Goal: Transaction & Acquisition: Book appointment/travel/reservation

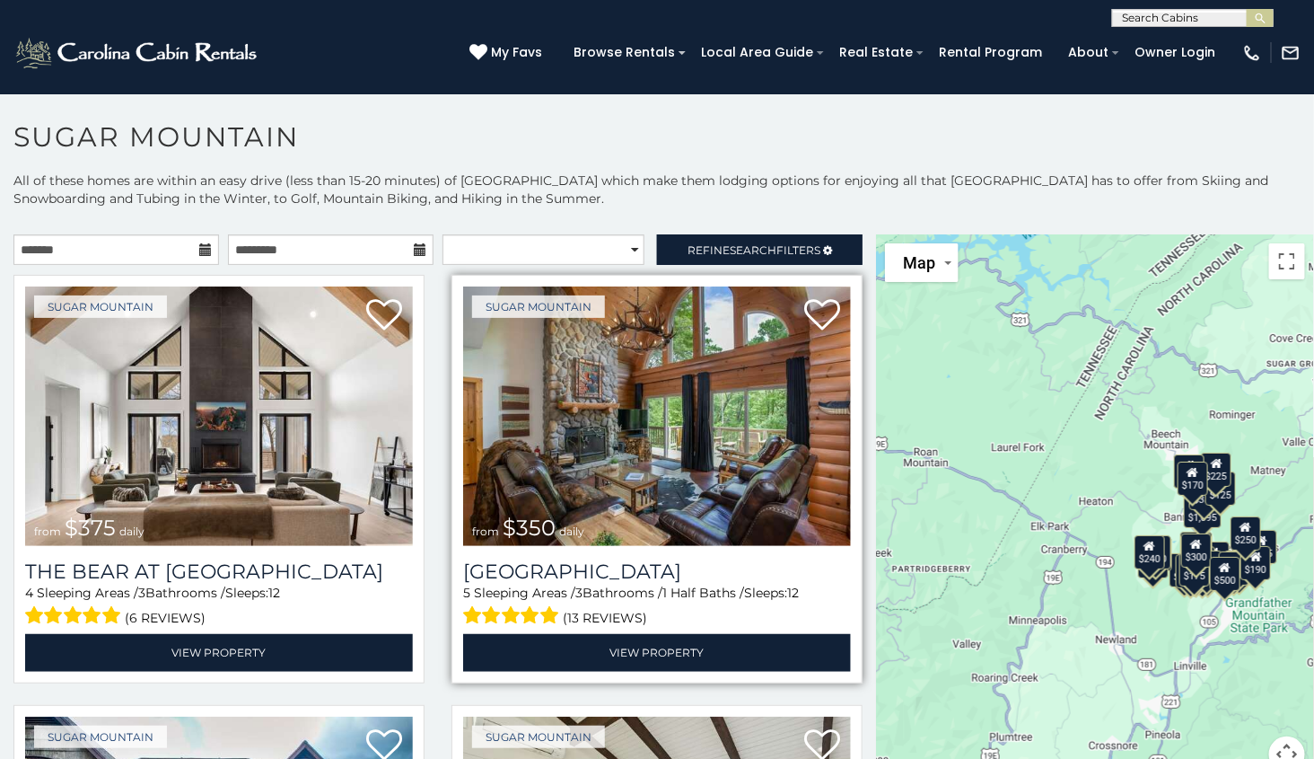
click at [723, 424] on img at bounding box center [657, 415] width 388 height 259
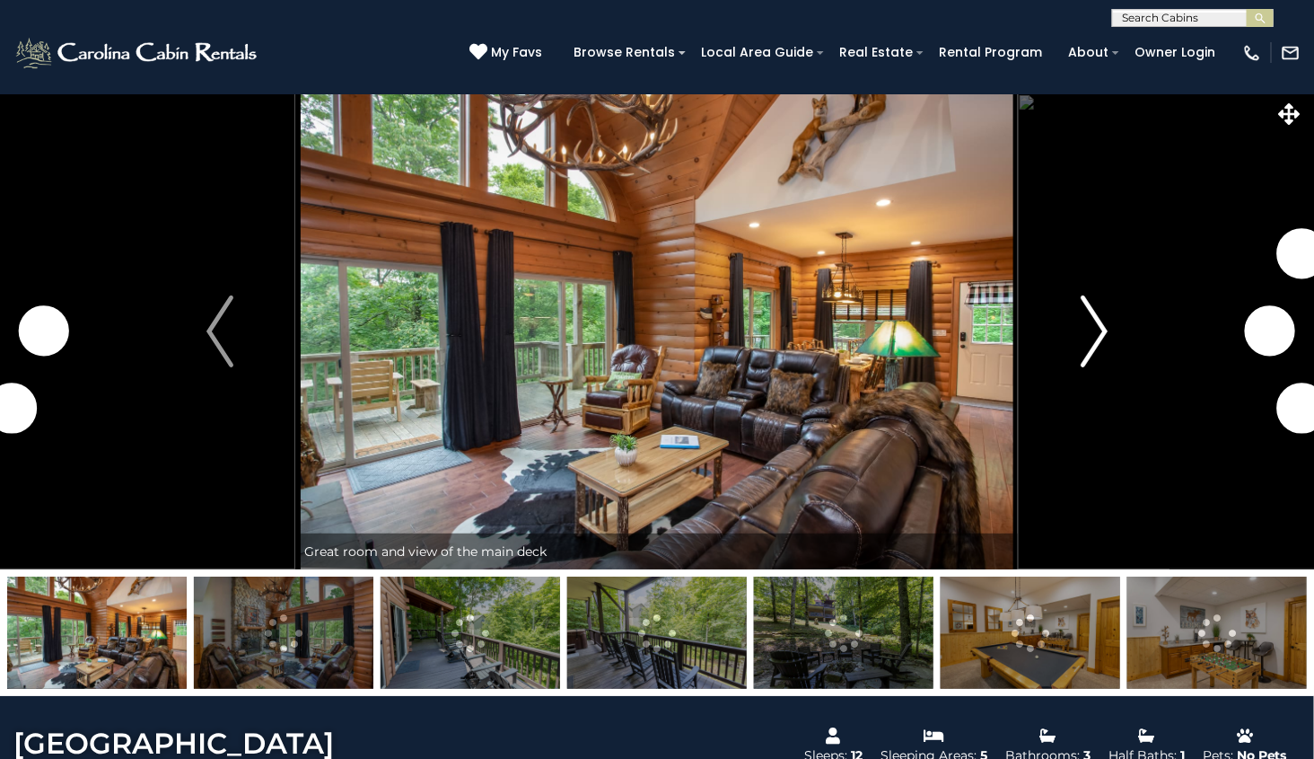
click at [1072, 338] on button "Next" at bounding box center [1095, 331] width 152 height 476
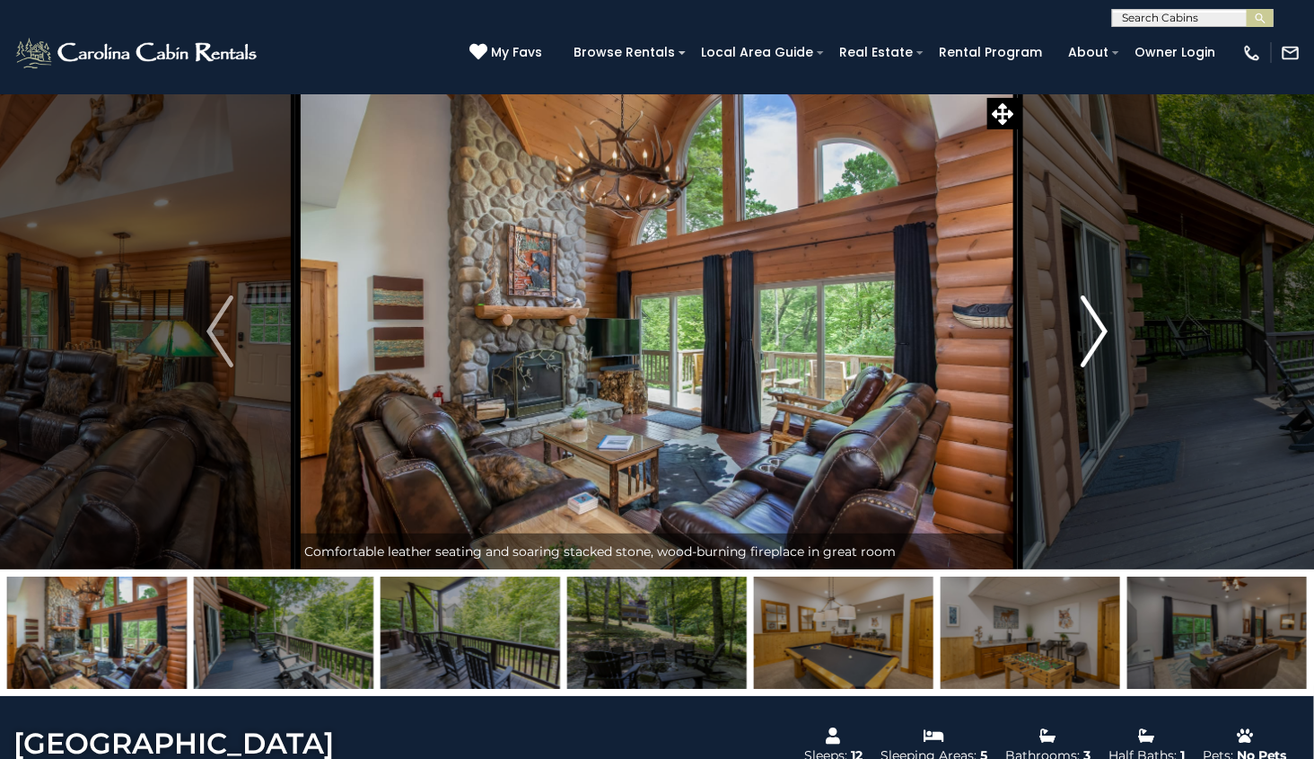
click at [1097, 343] on img "Next" at bounding box center [1094, 331] width 27 height 72
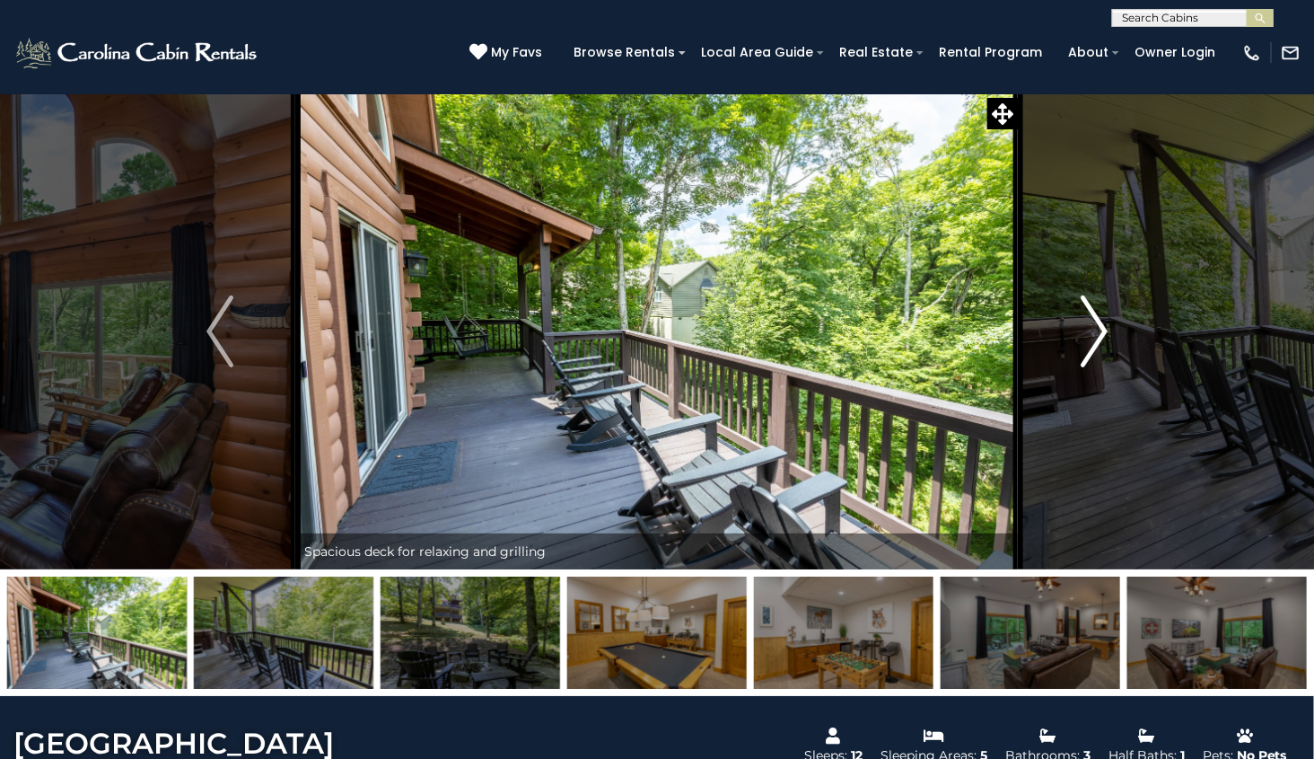
click at [1087, 347] on img "Next" at bounding box center [1094, 331] width 27 height 72
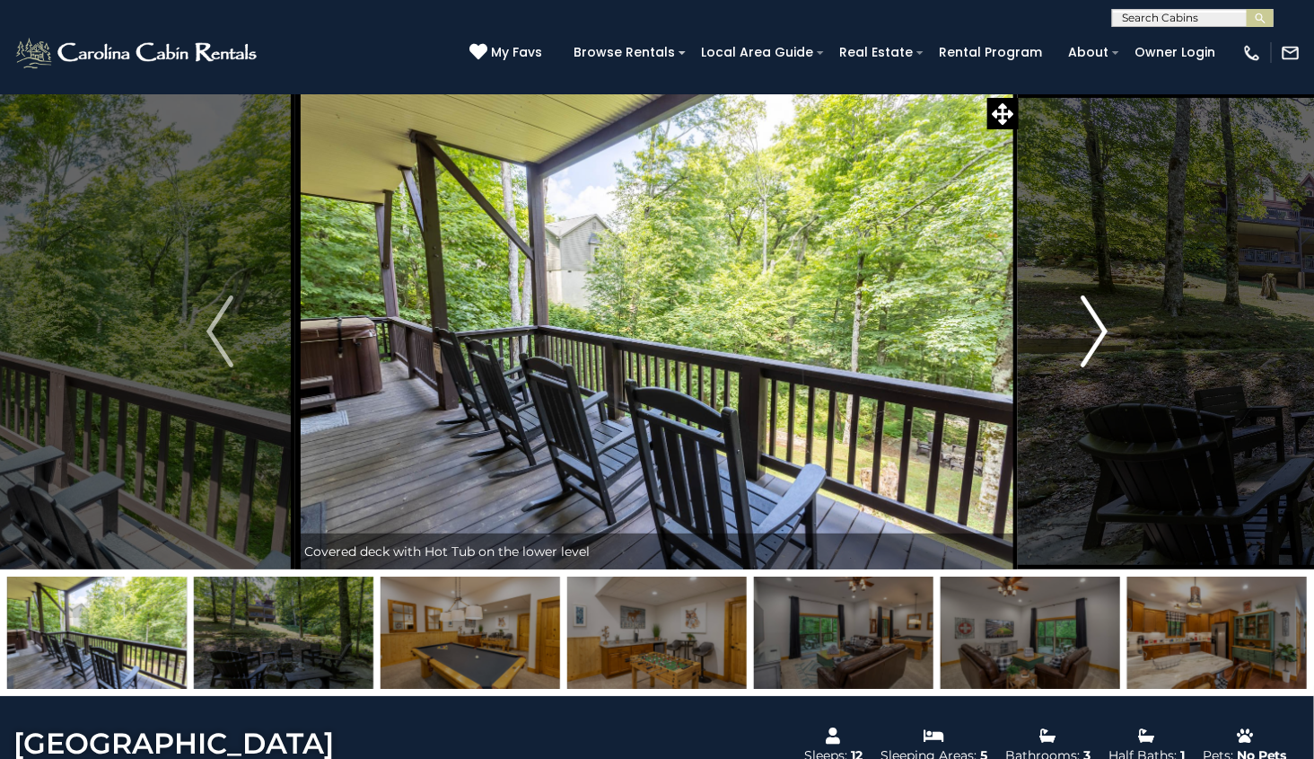
click at [1086, 344] on img "Next" at bounding box center [1094, 331] width 27 height 72
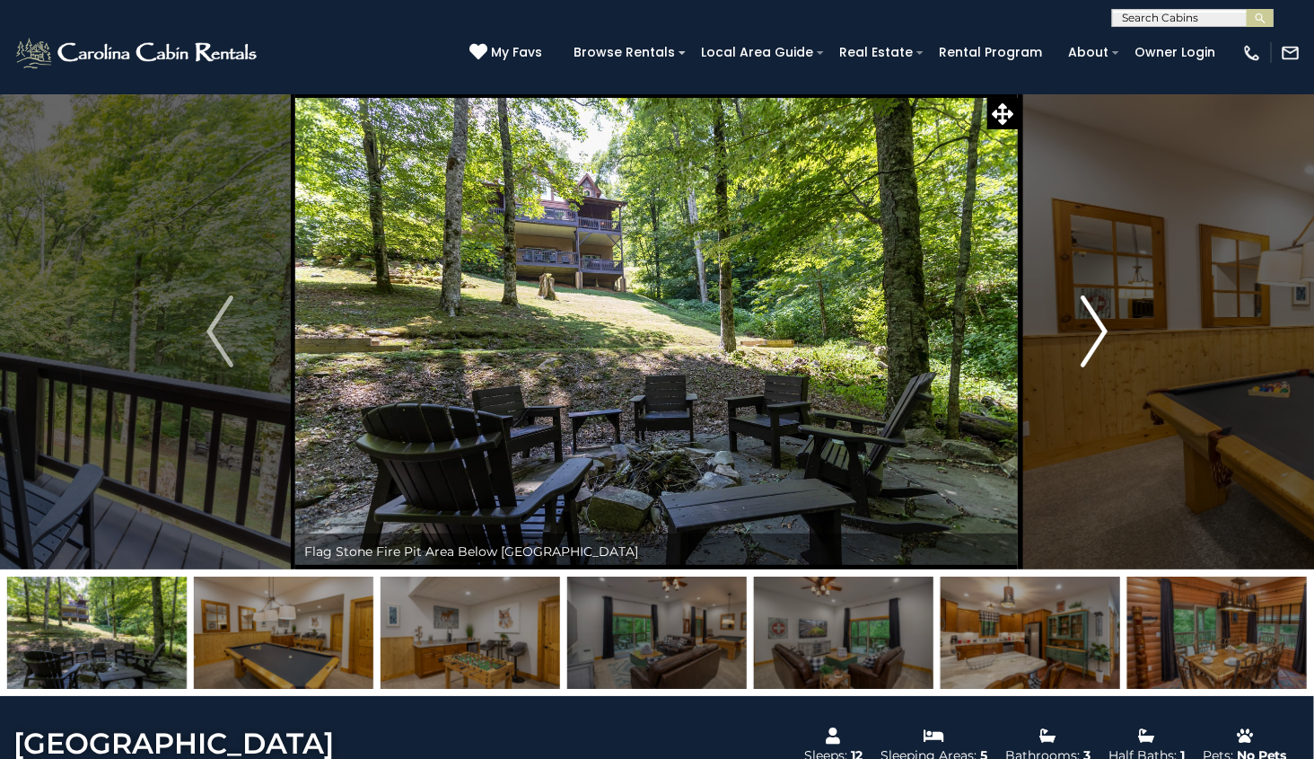
click at [1096, 334] on img "Next" at bounding box center [1094, 331] width 27 height 72
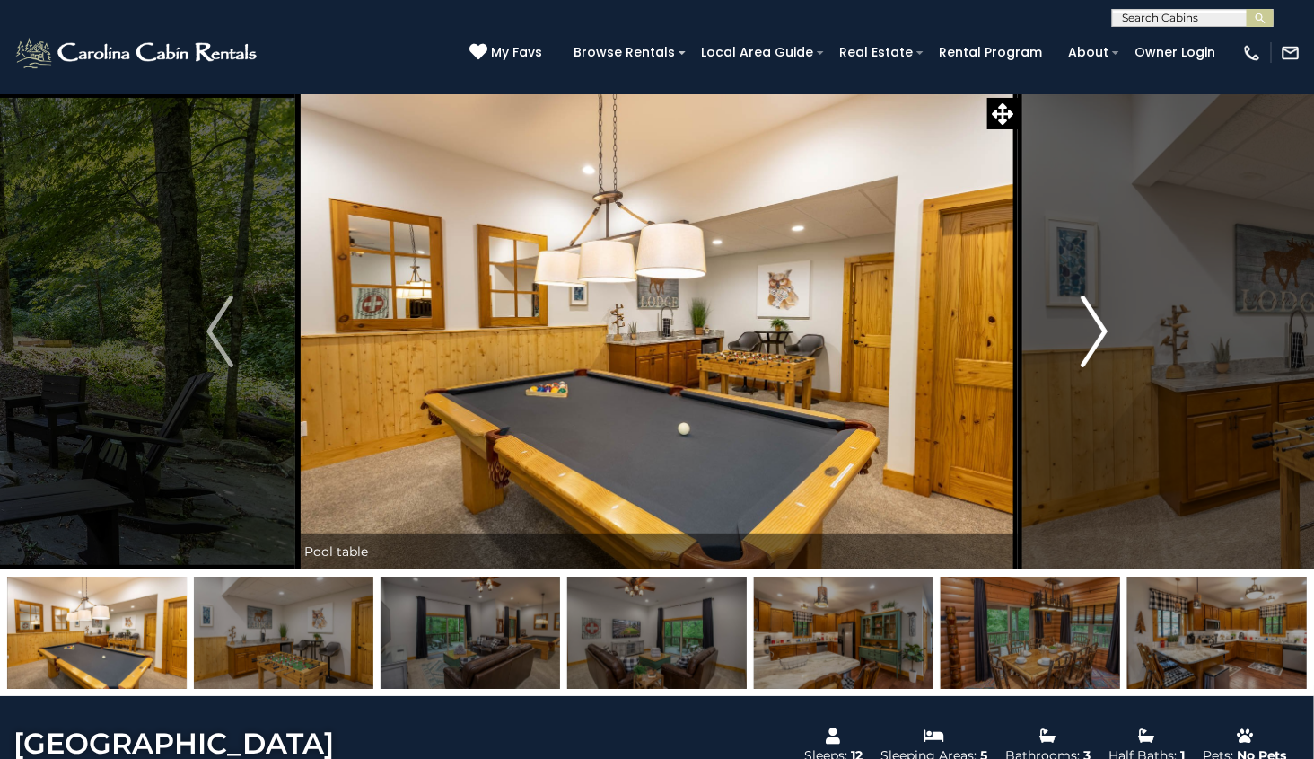
click at [1100, 333] on img "Next" at bounding box center [1094, 331] width 27 height 72
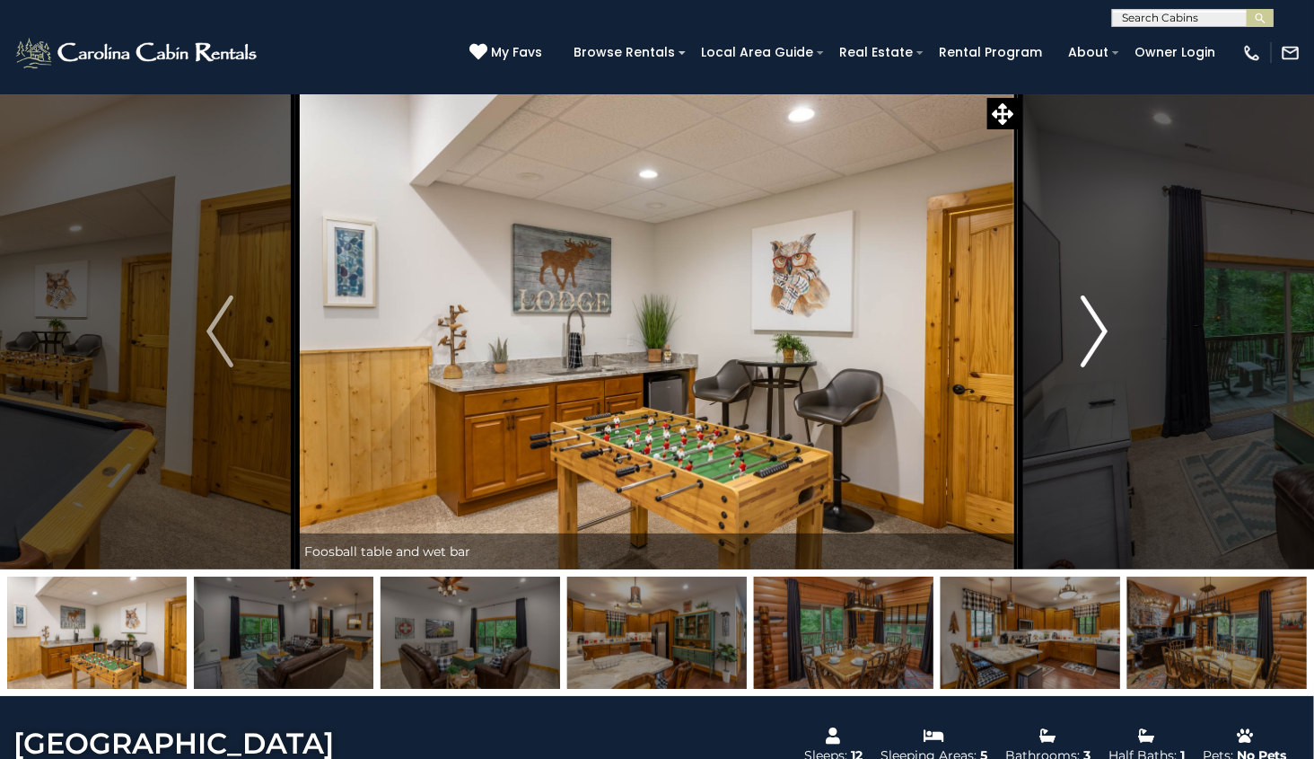
click at [1104, 327] on img "Next" at bounding box center [1094, 331] width 27 height 72
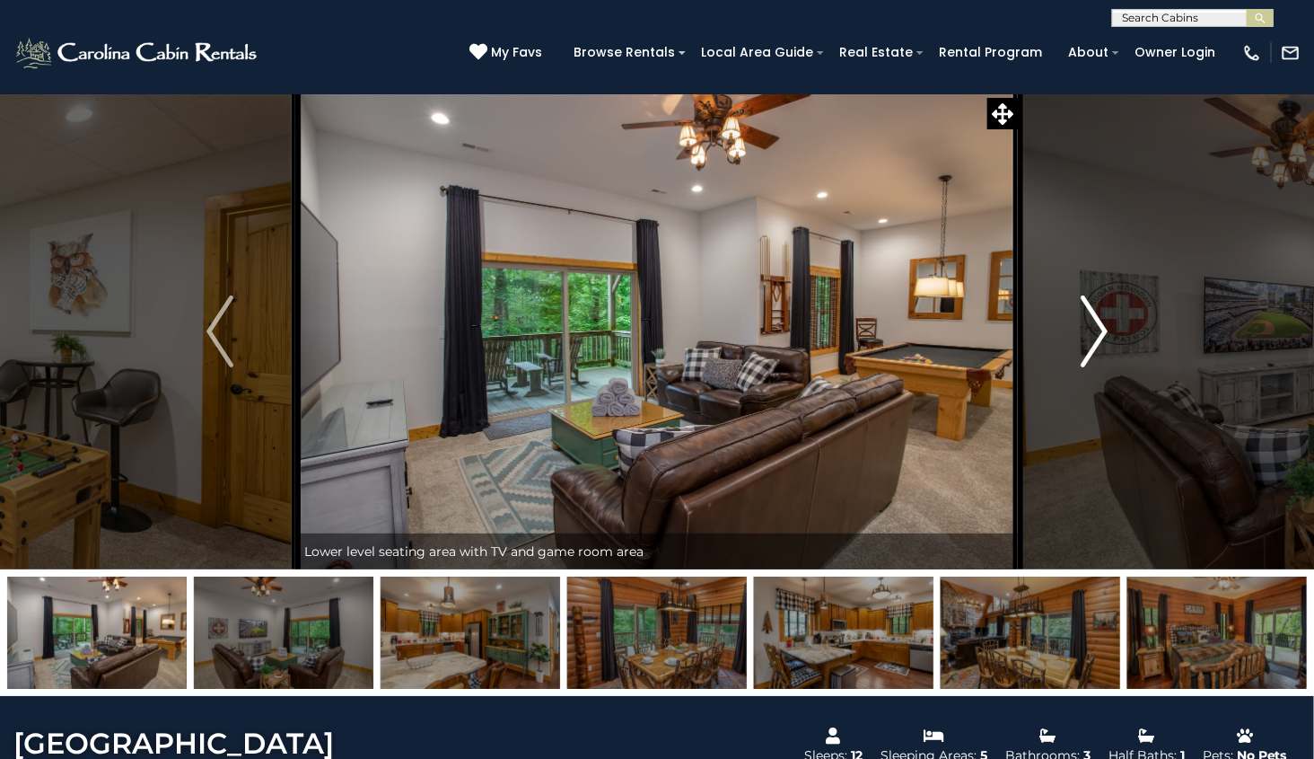
click at [1106, 328] on img "Next" at bounding box center [1094, 331] width 27 height 72
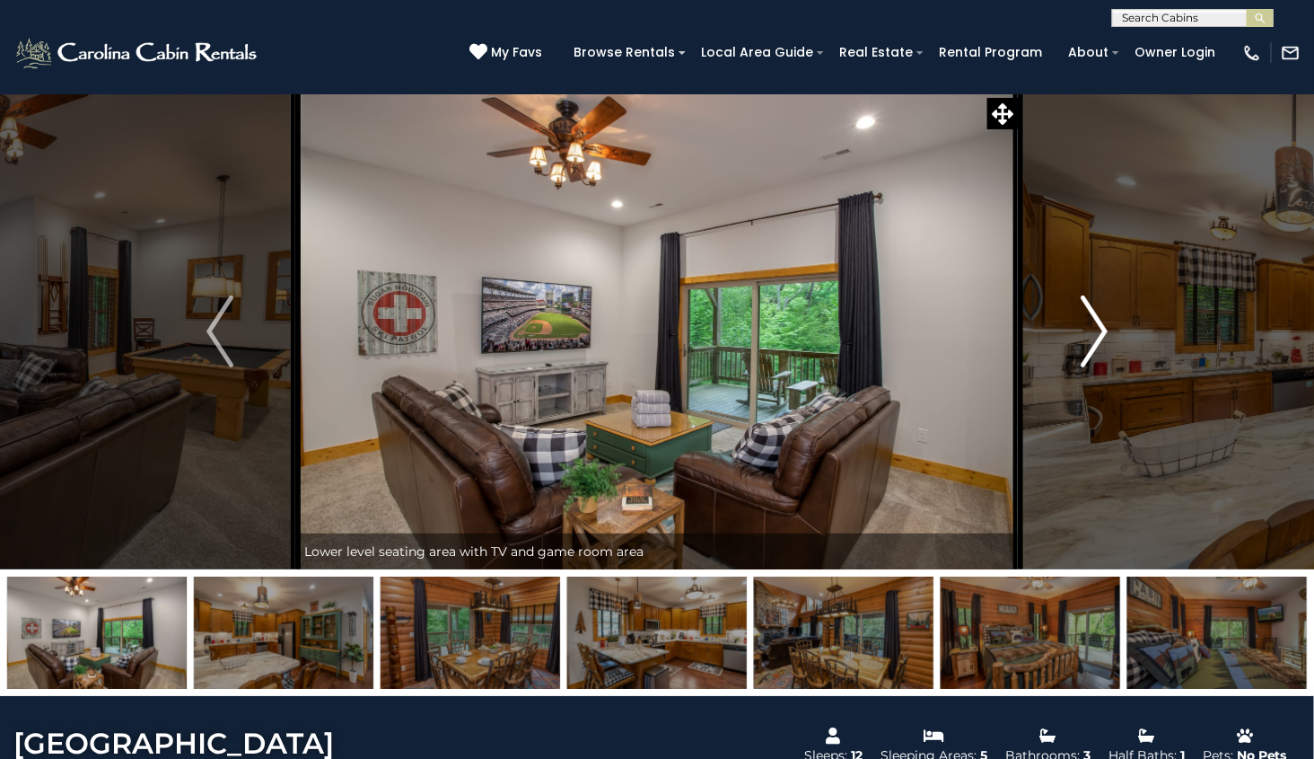
click at [1108, 323] on img "Next" at bounding box center [1094, 331] width 27 height 72
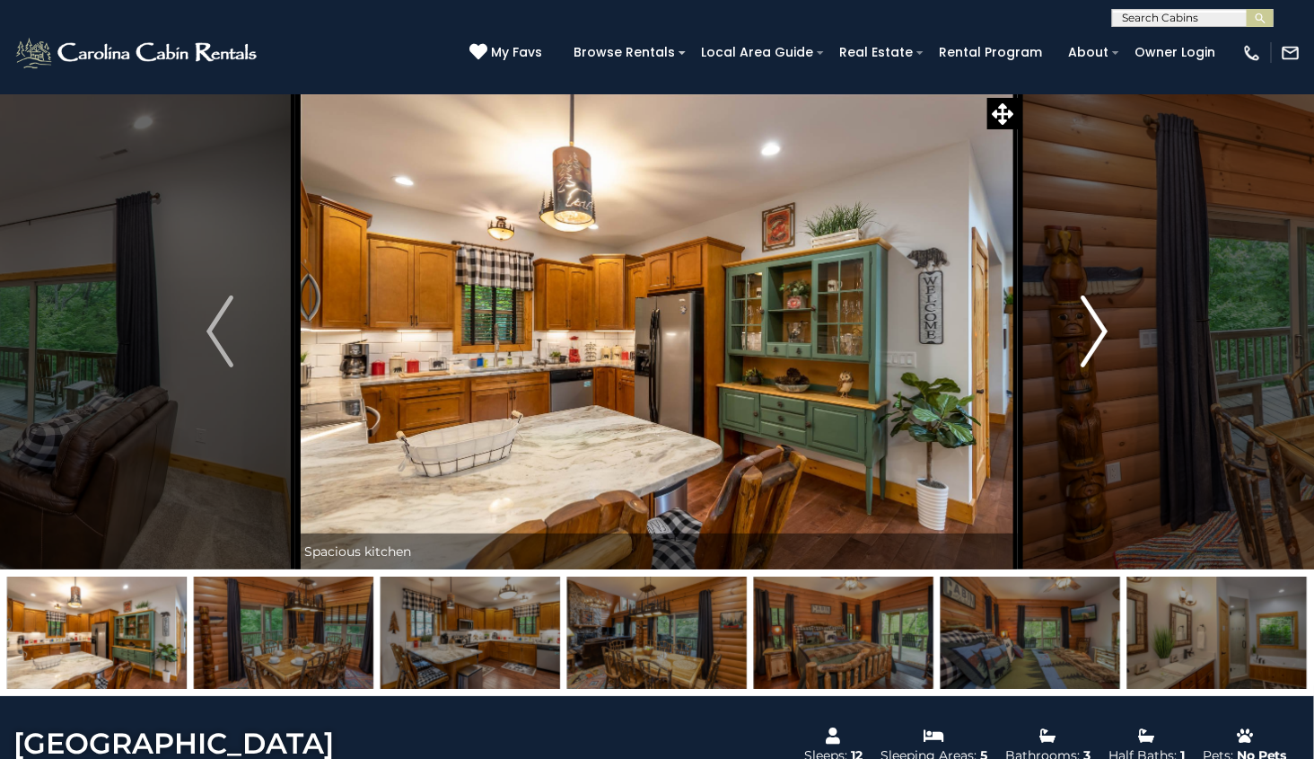
click at [1101, 324] on img "Next" at bounding box center [1094, 331] width 27 height 72
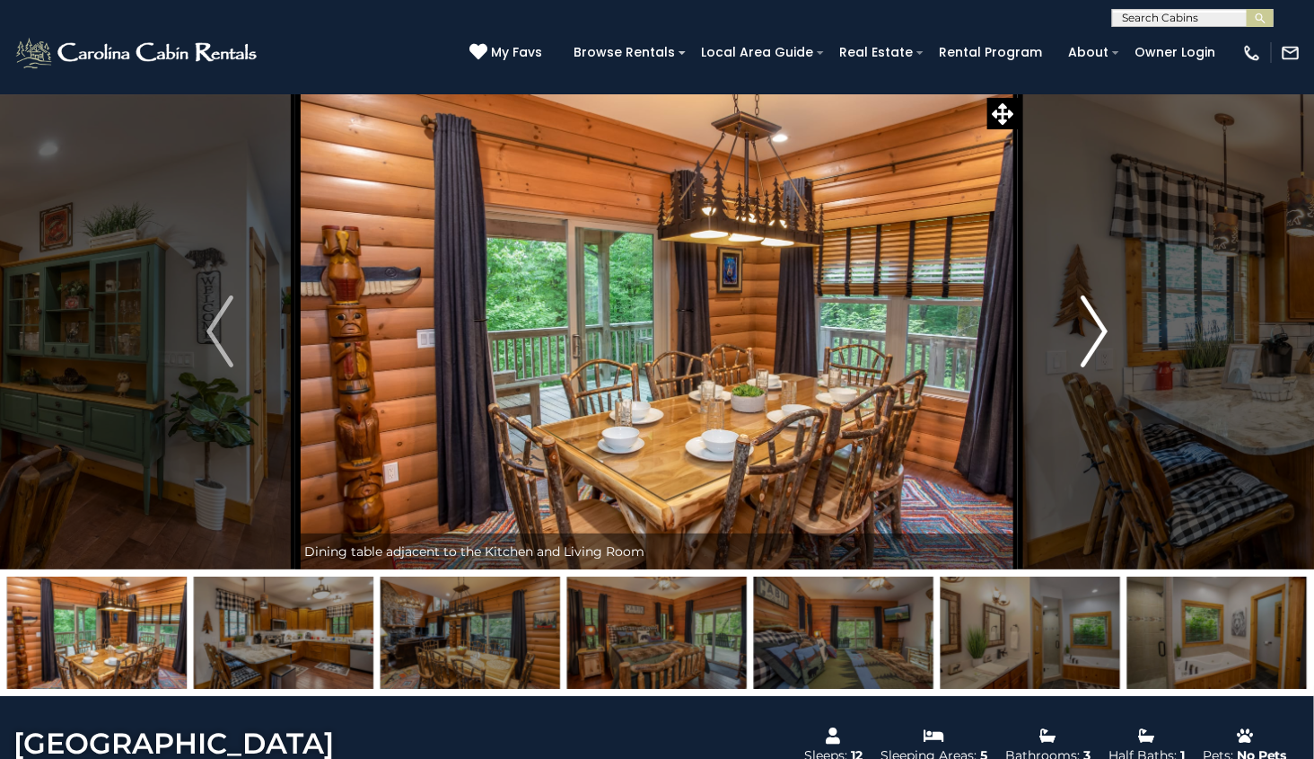
click at [1101, 330] on img "Next" at bounding box center [1094, 331] width 27 height 72
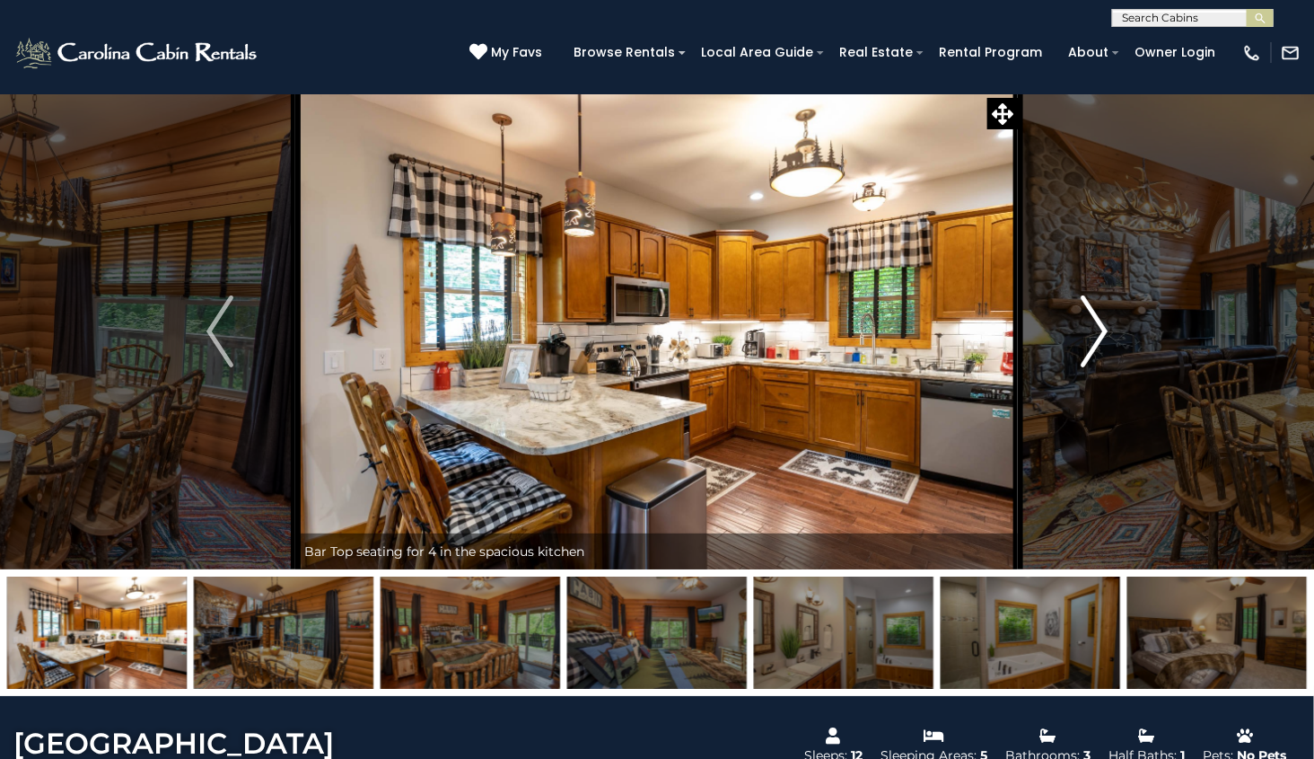
click at [1102, 332] on img "Next" at bounding box center [1094, 331] width 27 height 72
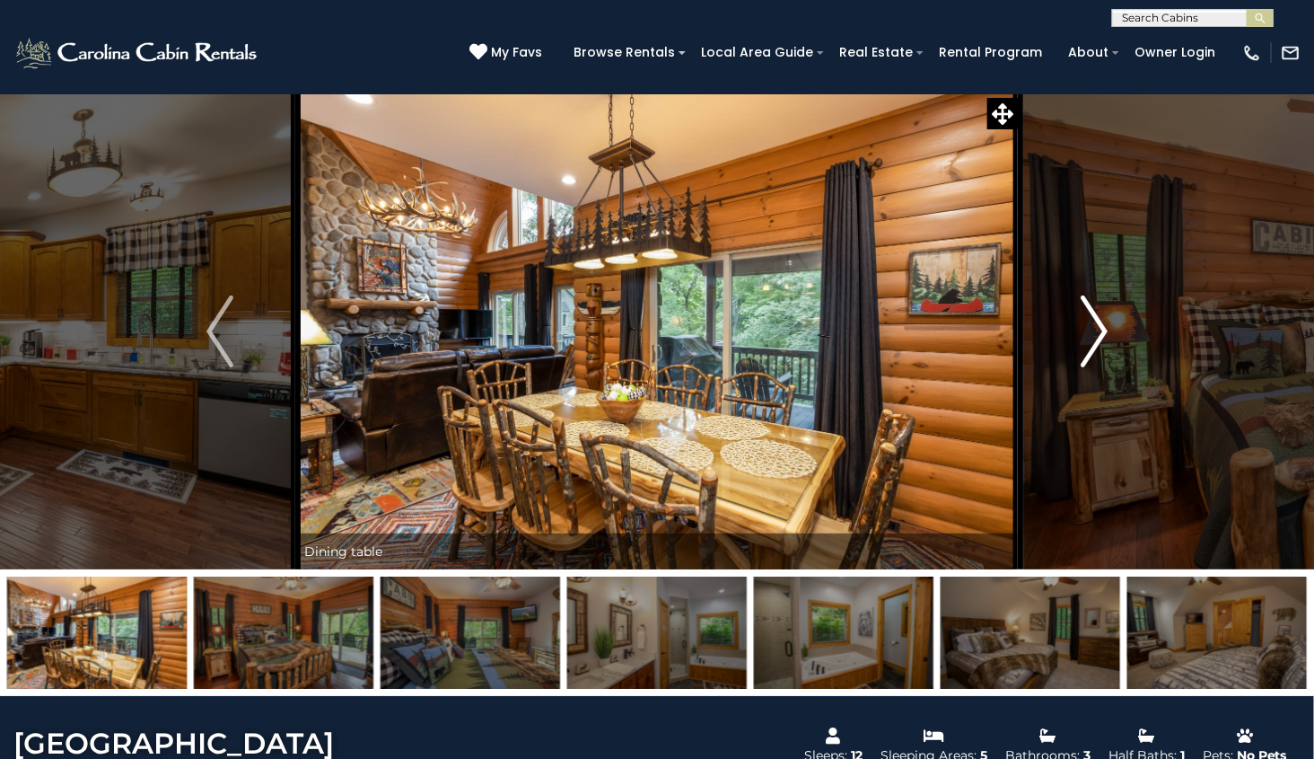
click at [1103, 328] on img "Next" at bounding box center [1094, 331] width 27 height 72
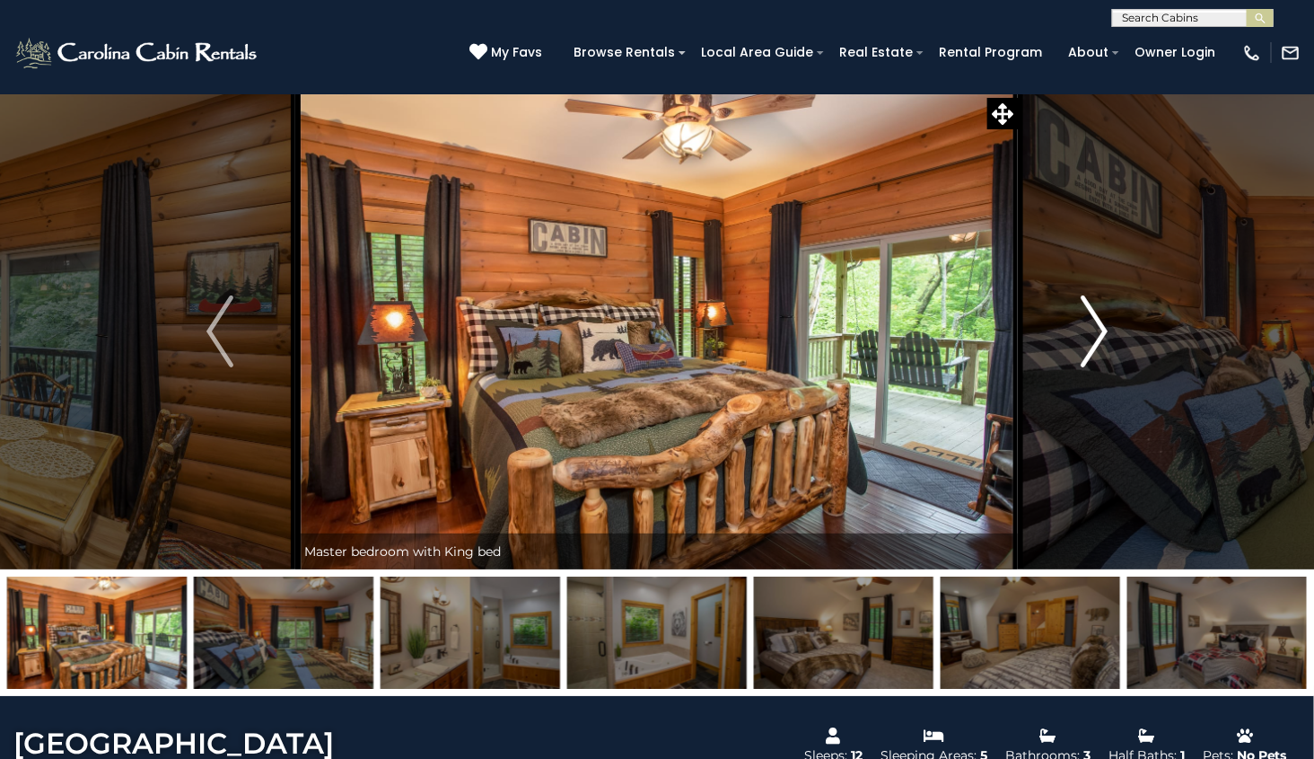
click at [1114, 323] on button "Next" at bounding box center [1095, 331] width 152 height 476
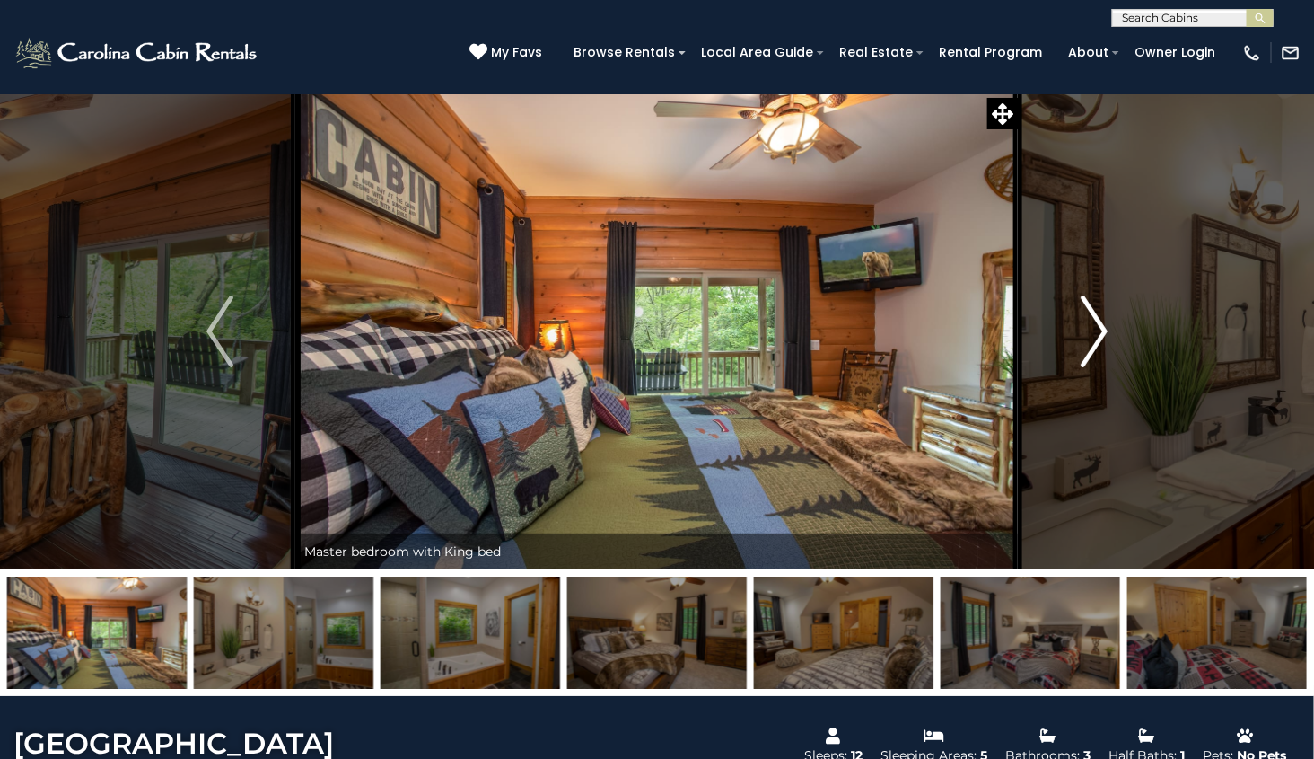
click at [1116, 323] on button "Next" at bounding box center [1095, 331] width 152 height 476
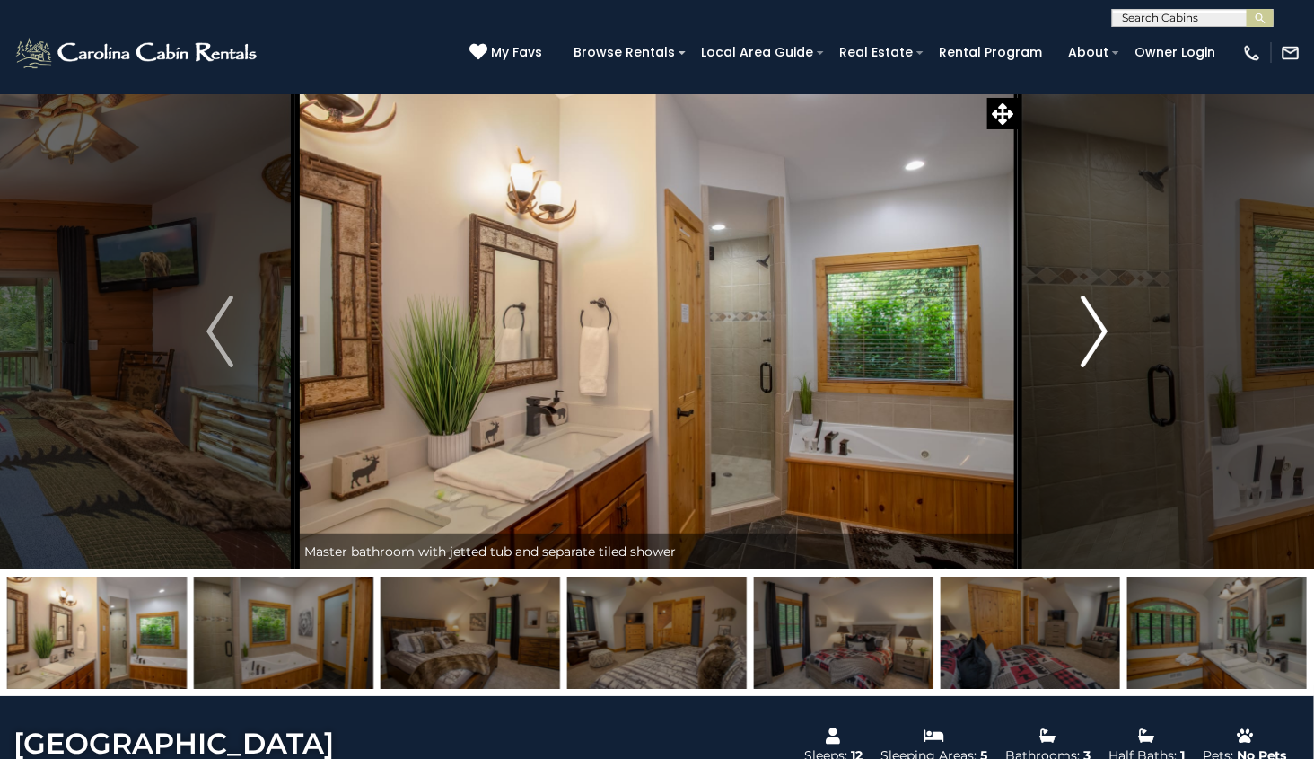
click at [1112, 323] on button "Next" at bounding box center [1095, 331] width 152 height 476
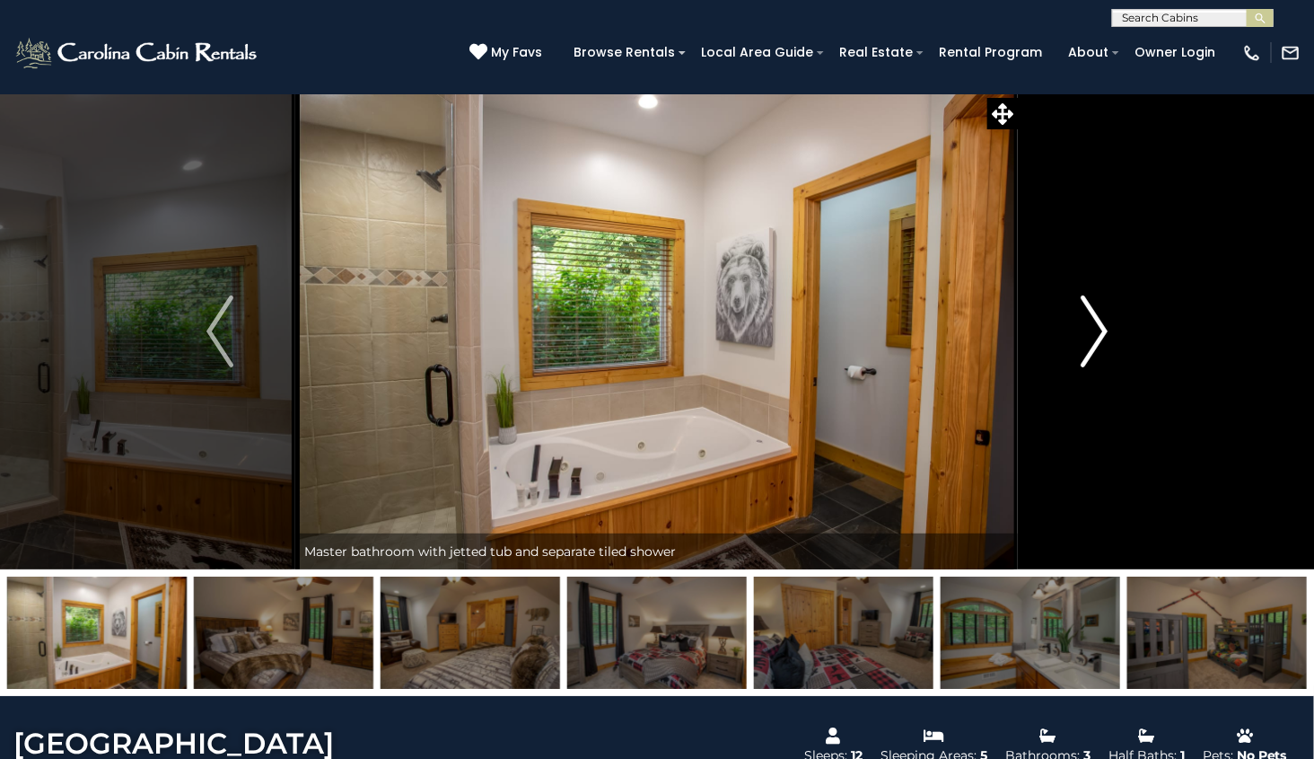
click at [1107, 332] on img "Next" at bounding box center [1094, 331] width 27 height 72
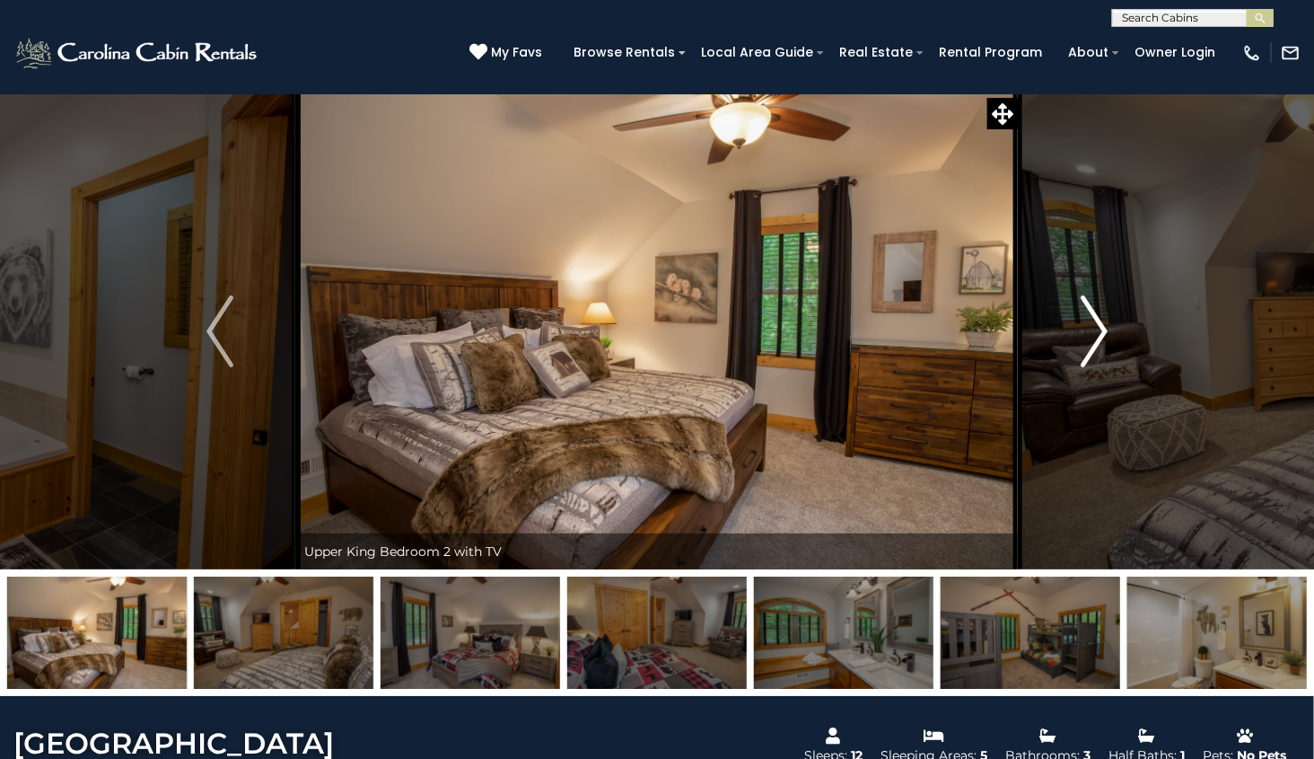
click at [1108, 329] on img "Next" at bounding box center [1094, 331] width 27 height 72
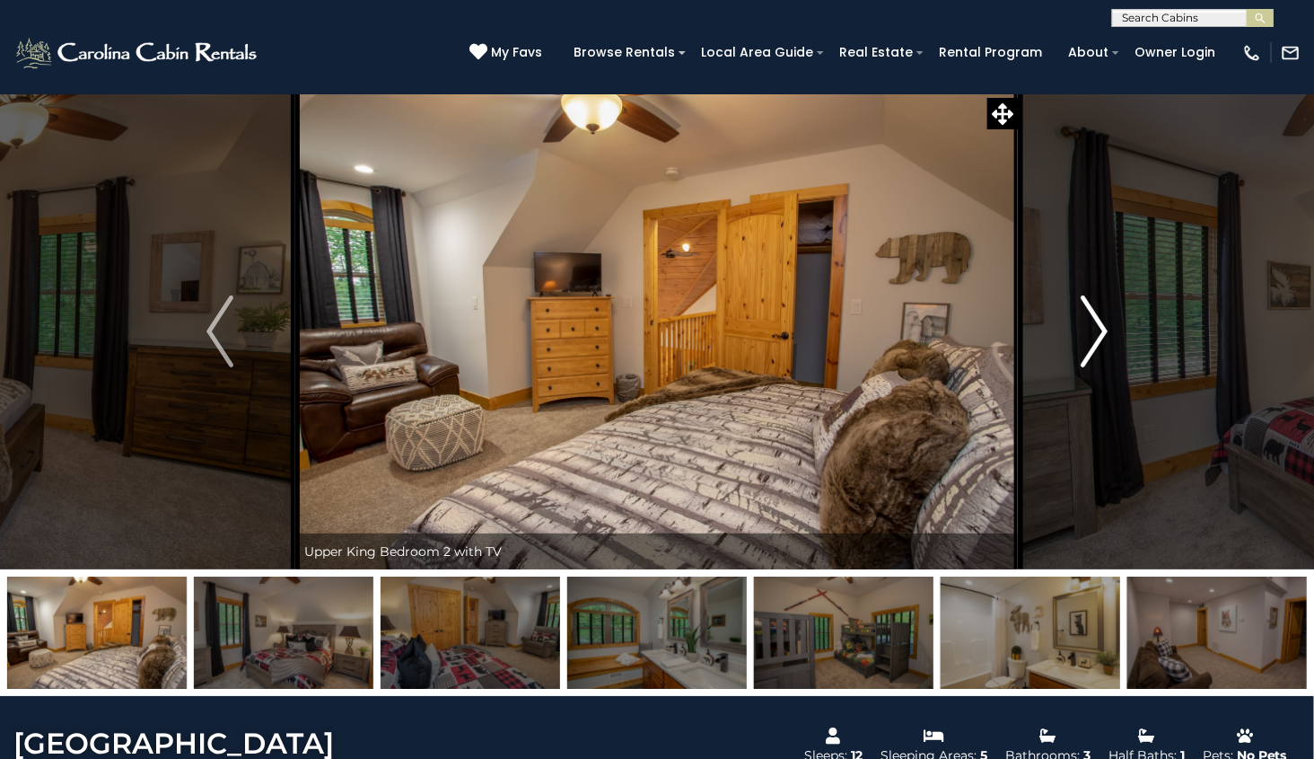
click at [1110, 326] on button "Next" at bounding box center [1095, 331] width 152 height 476
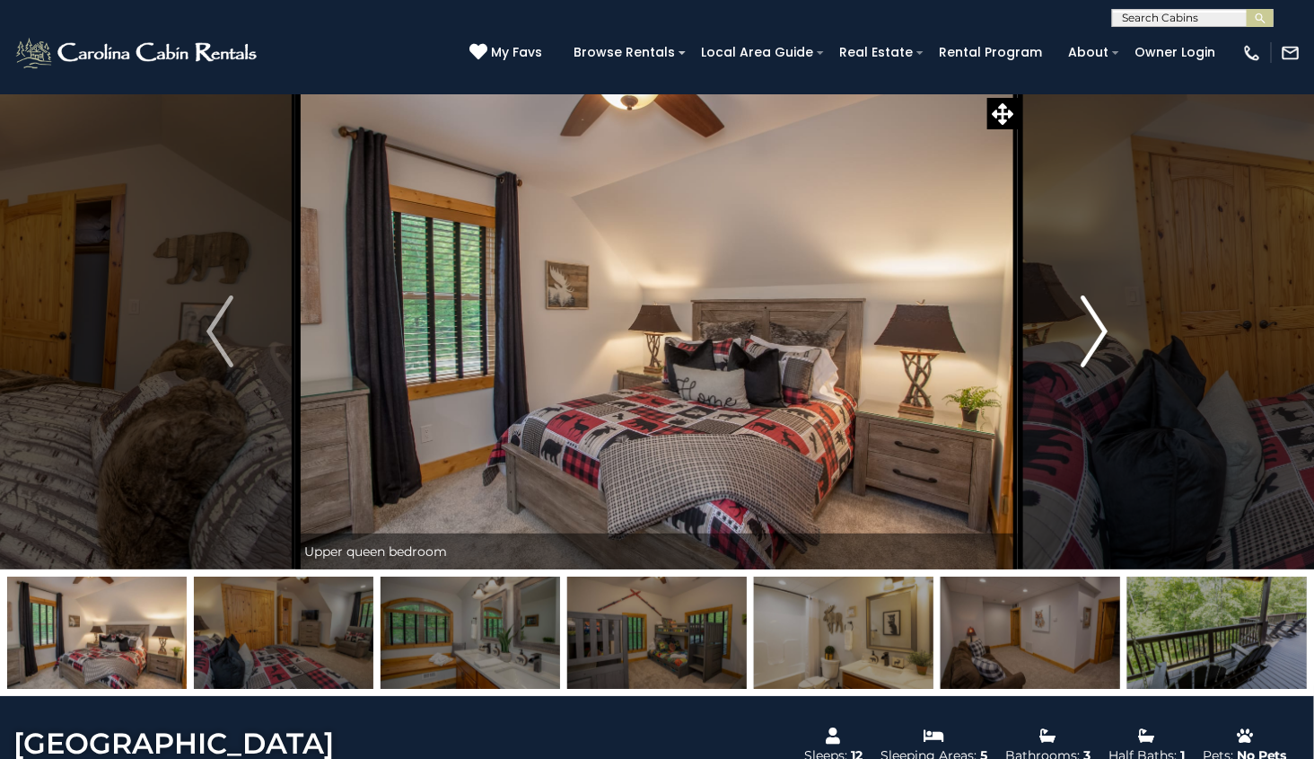
click at [1113, 329] on button "Next" at bounding box center [1095, 331] width 152 height 476
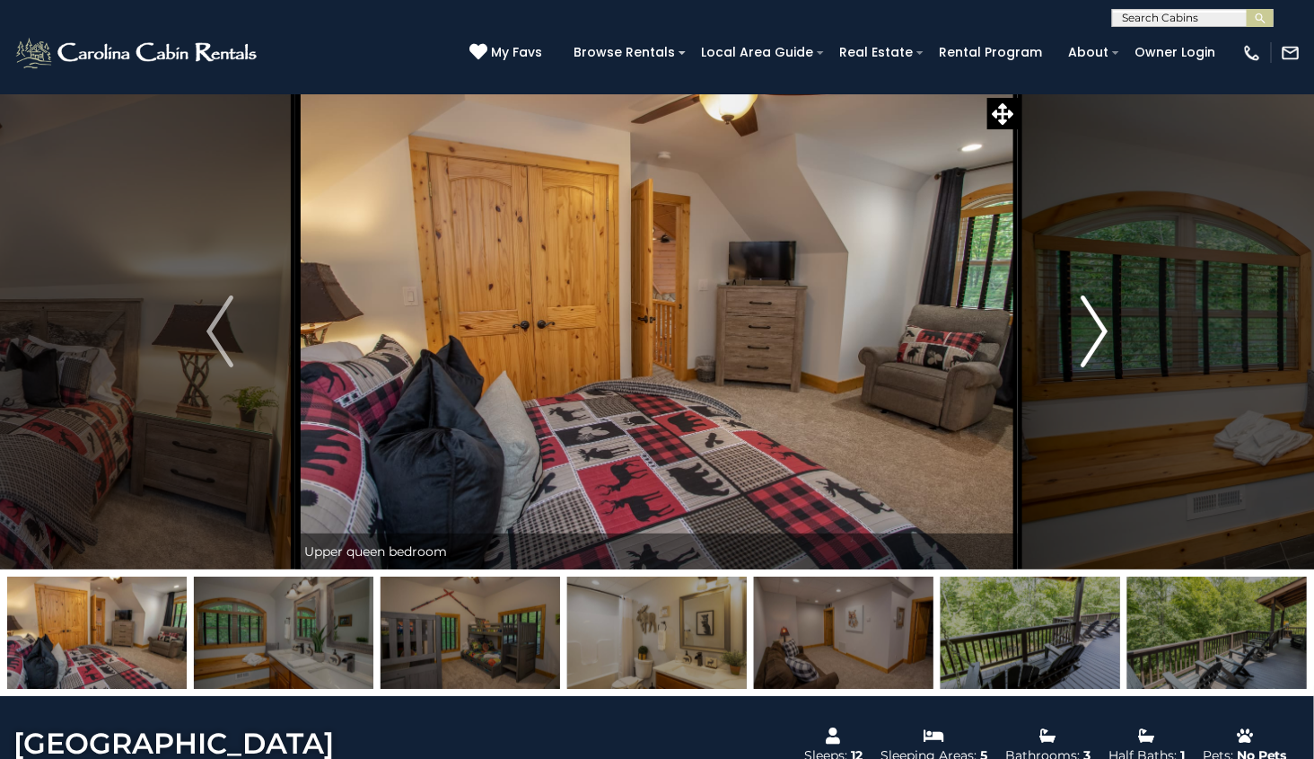
click at [1110, 326] on button "Next" at bounding box center [1095, 331] width 152 height 476
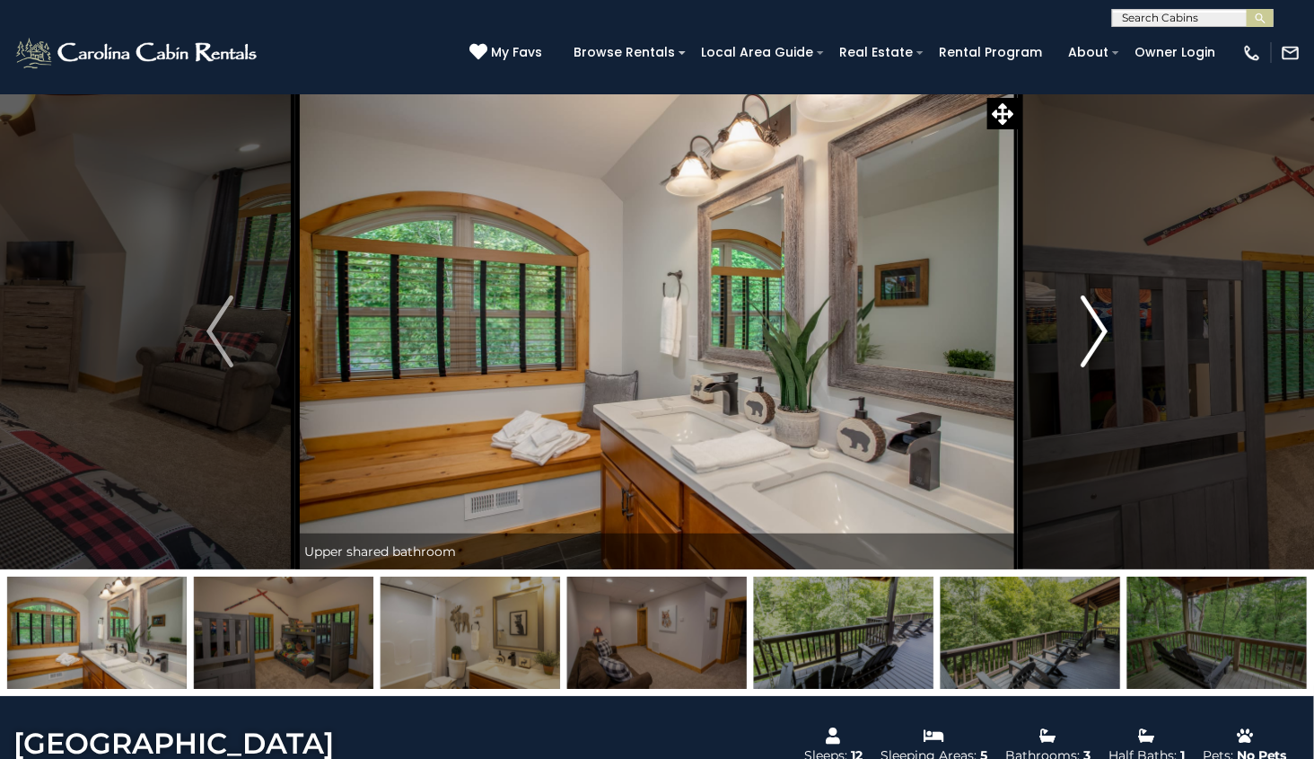
click at [1112, 328] on button "Next" at bounding box center [1095, 331] width 152 height 476
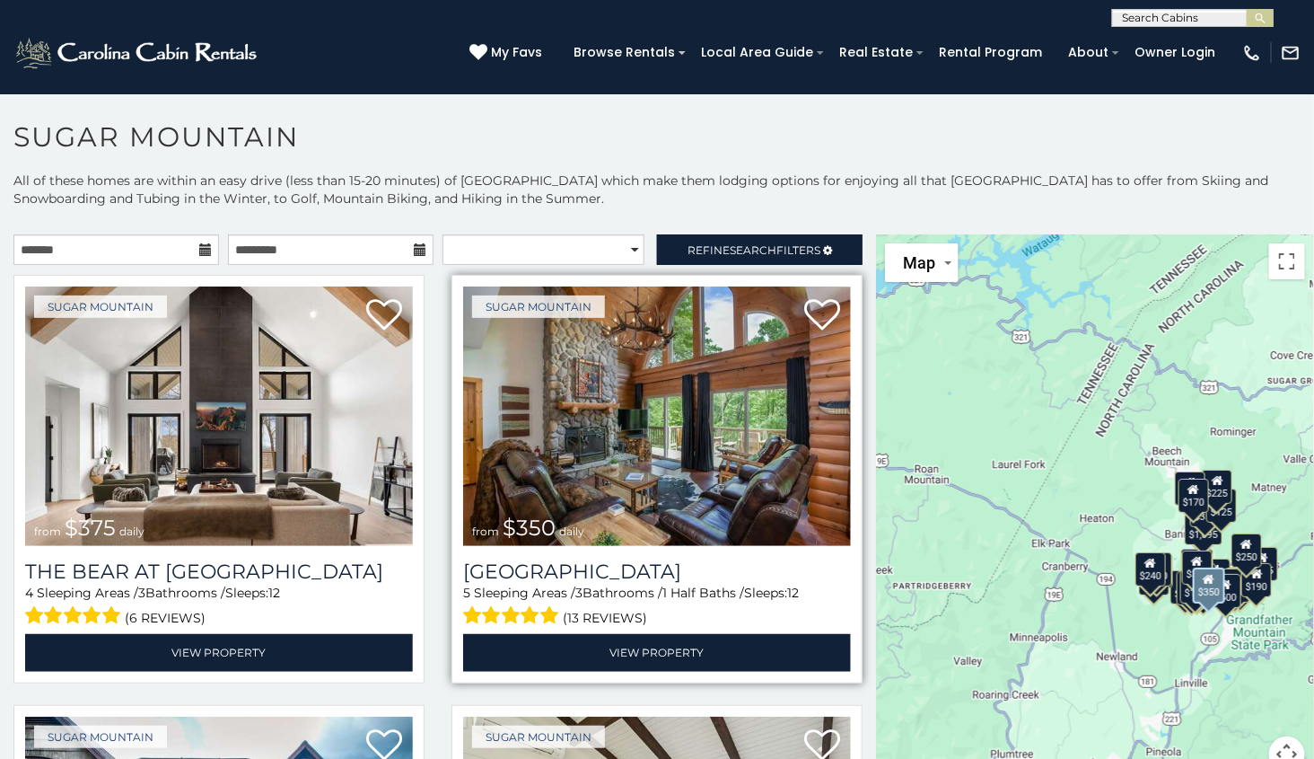
click at [713, 405] on img at bounding box center [657, 415] width 388 height 259
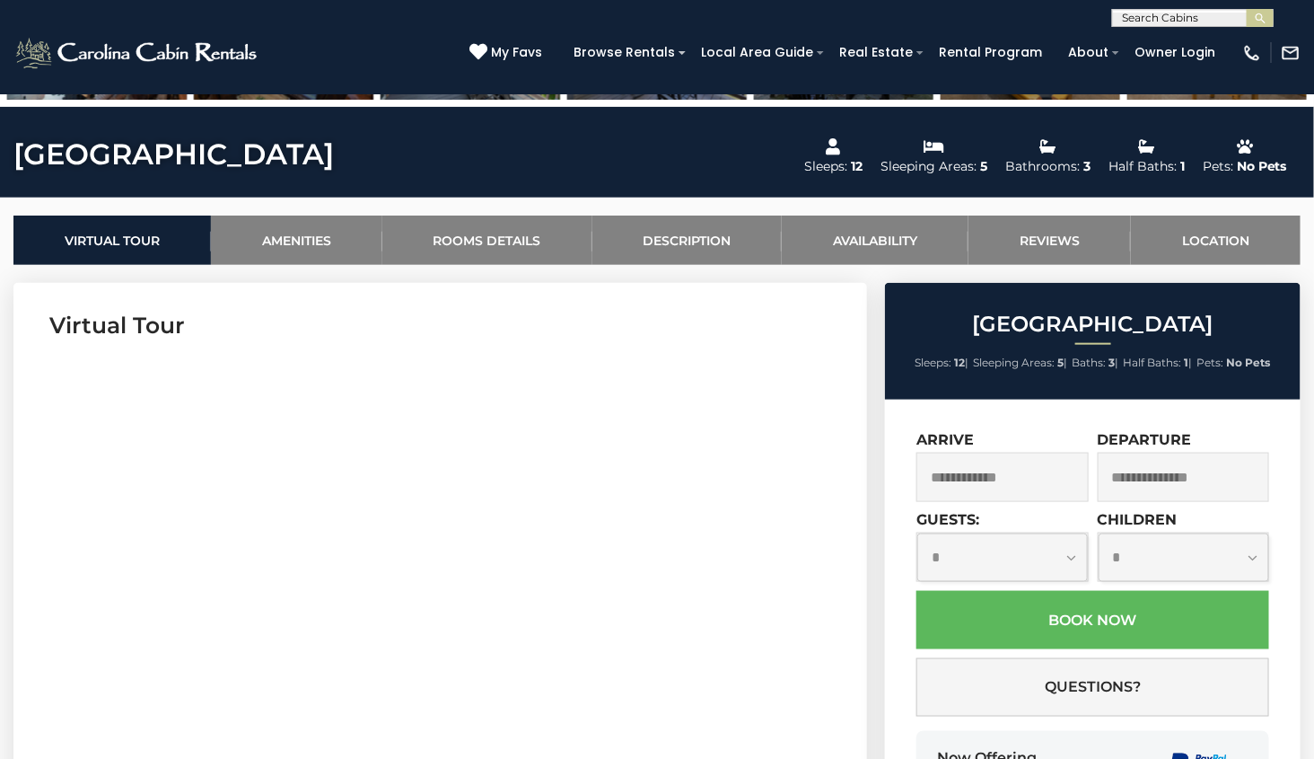
scroll to position [620, 0]
